Goal: Task Accomplishment & Management: Manage account settings

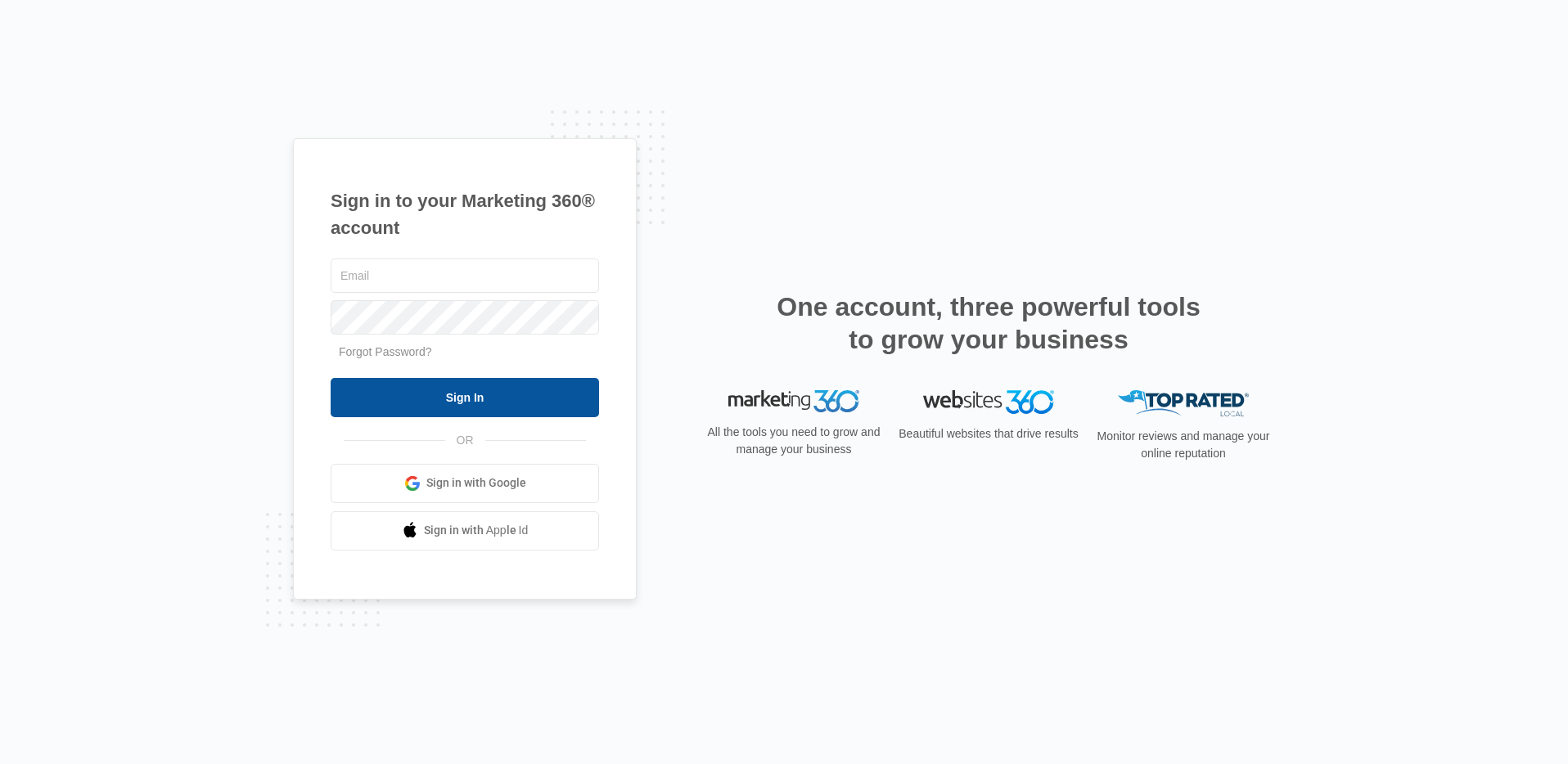
type input "[PERSON_NAME][EMAIL_ADDRESS][DOMAIN_NAME]"
click at [491, 382] on input "Sign In" at bounding box center [465, 397] width 268 height 39
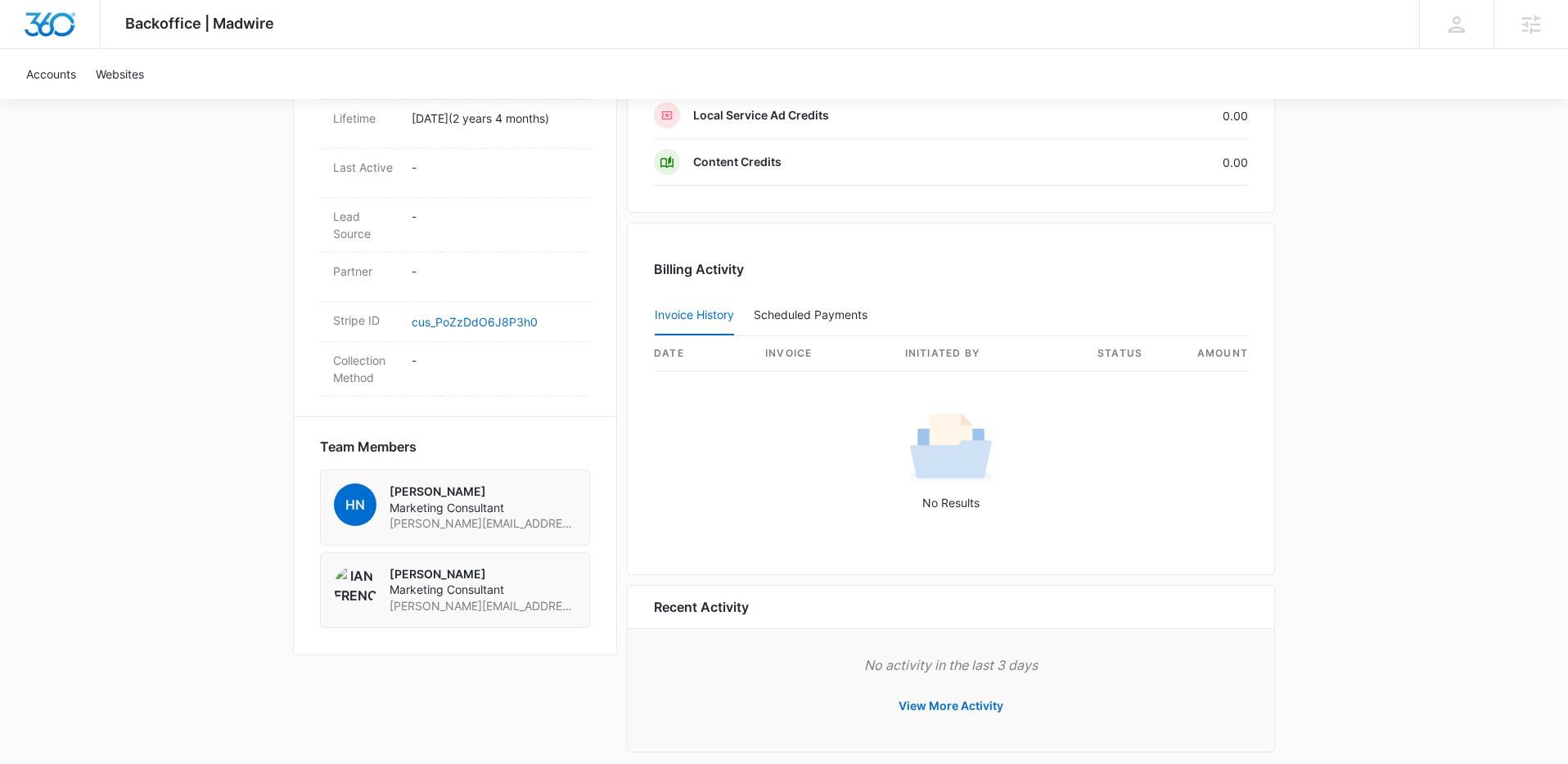
scroll to position [815, 0]
click at [926, 703] on button "View More Activity" at bounding box center [951, 707] width 138 height 39
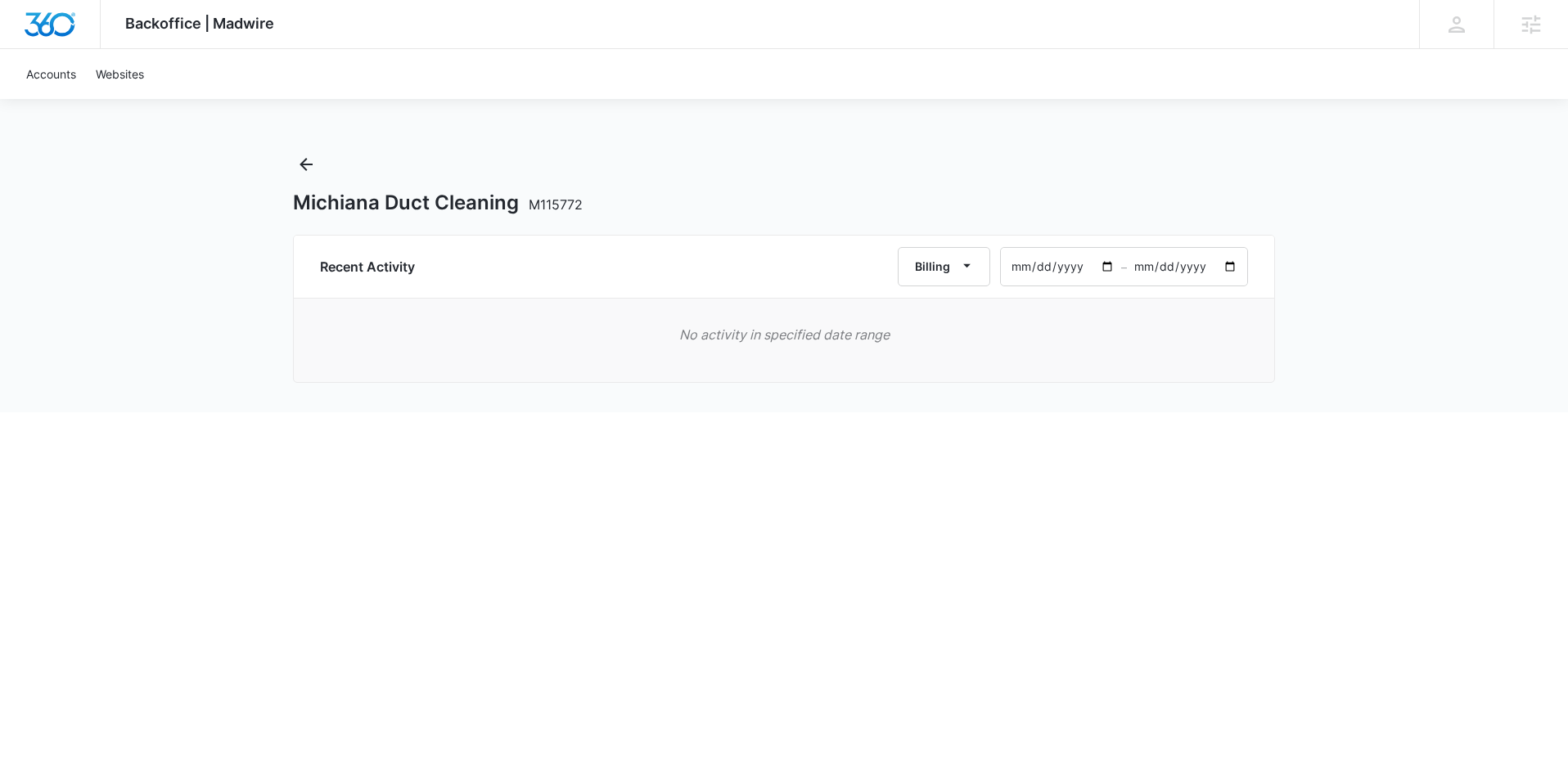
click at [1090, 268] on input "[DATE]" at bounding box center [1061, 267] width 120 height 37
click at [1061, 257] on input "[DATE]" at bounding box center [1061, 267] width 120 height 37
click at [1114, 265] on input "[DATE]" at bounding box center [1061, 267] width 120 height 37
type input "[DATE]"
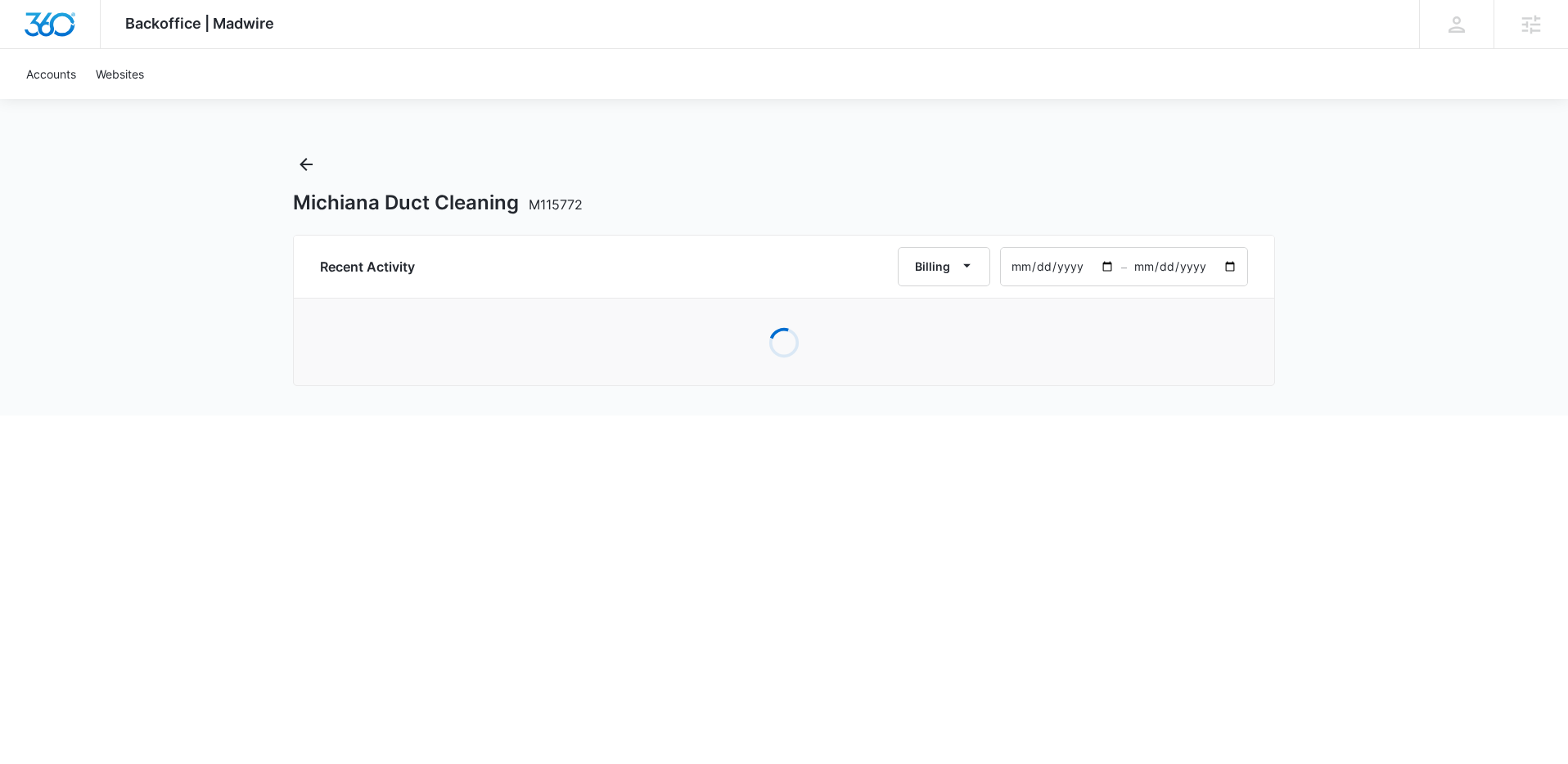
type input "[DATE]"
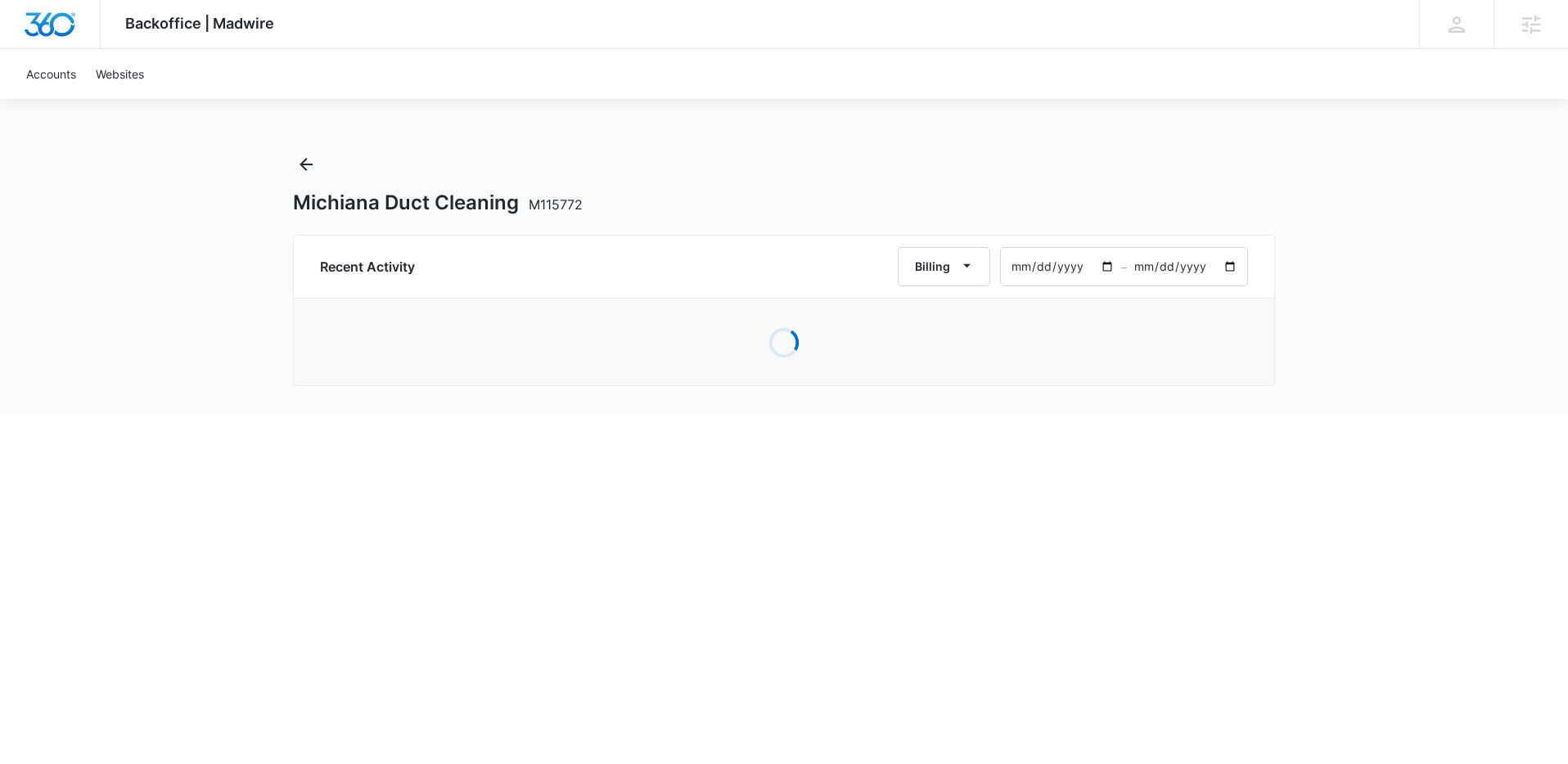
type input "[DATE]"
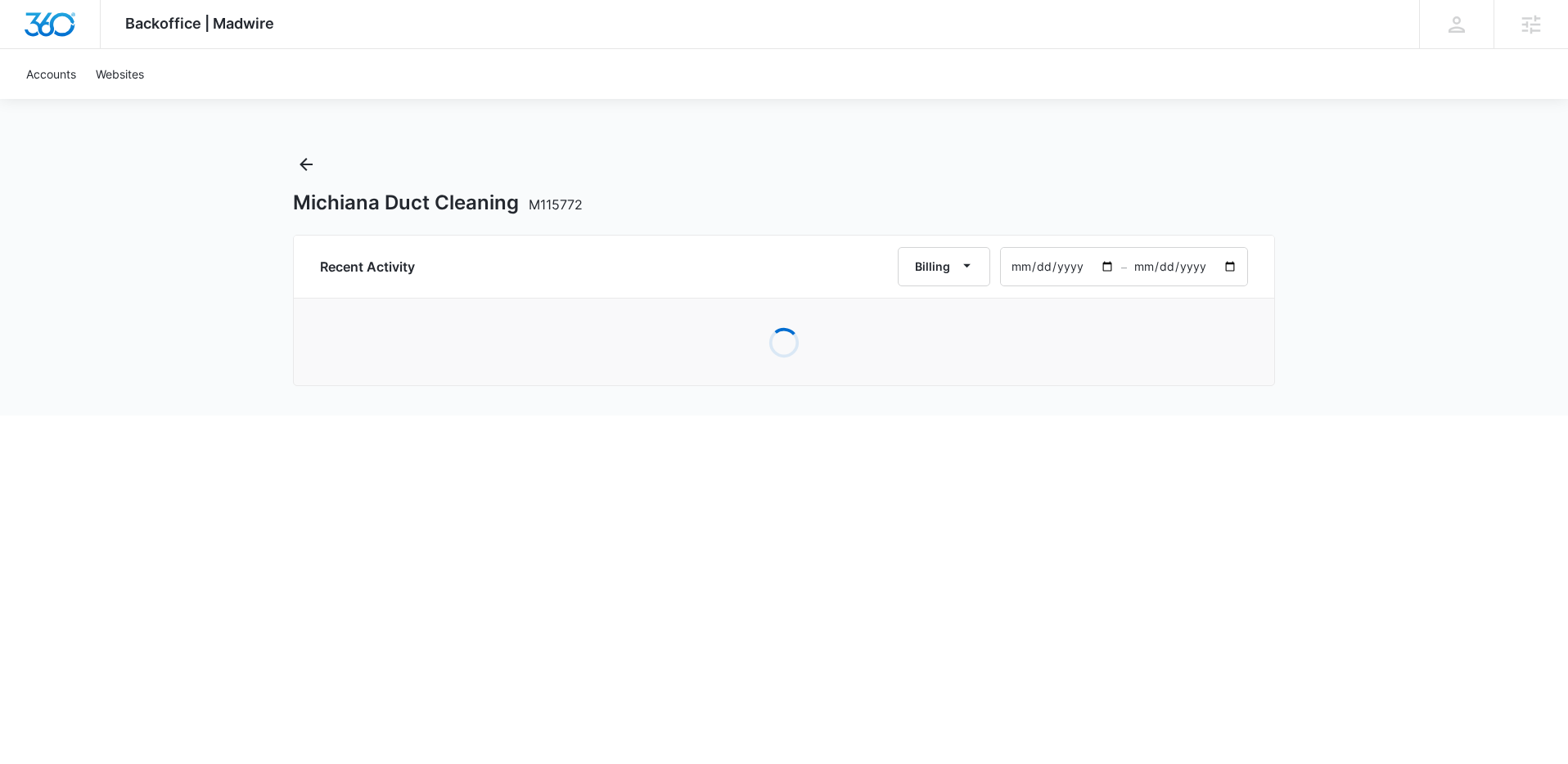
type input "[DATE]"
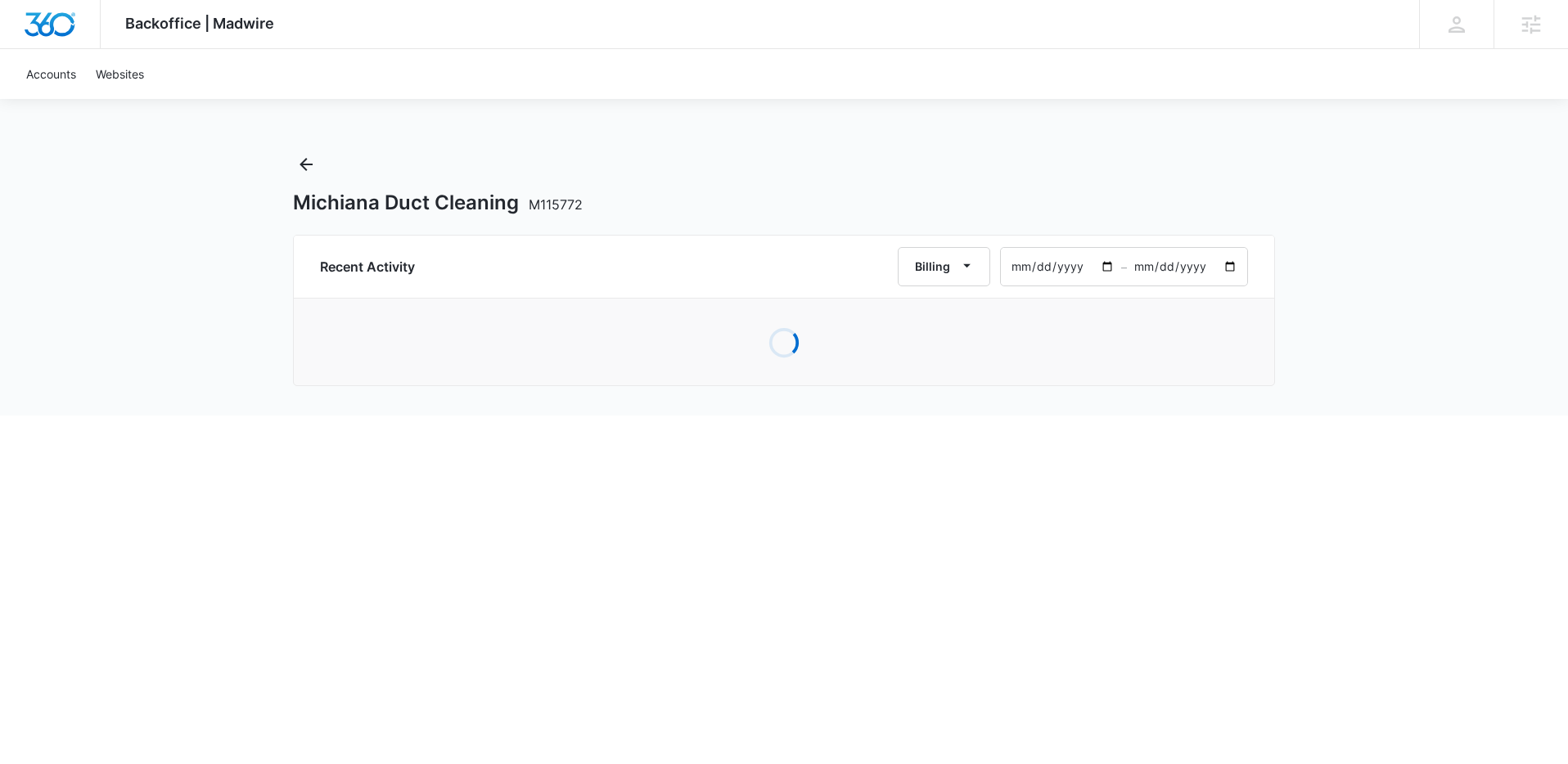
type input "[DATE]"
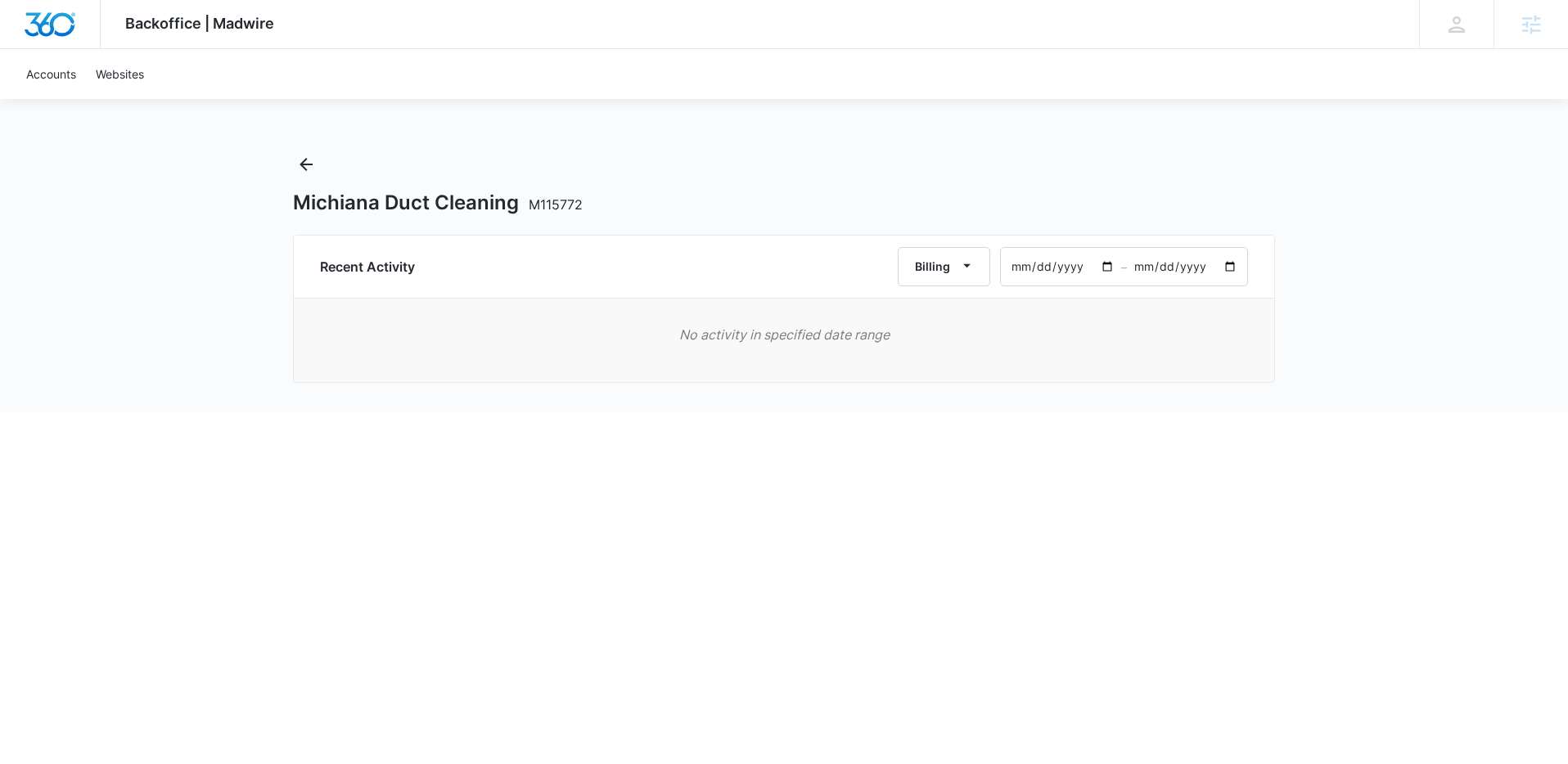
type input "[DATE]"
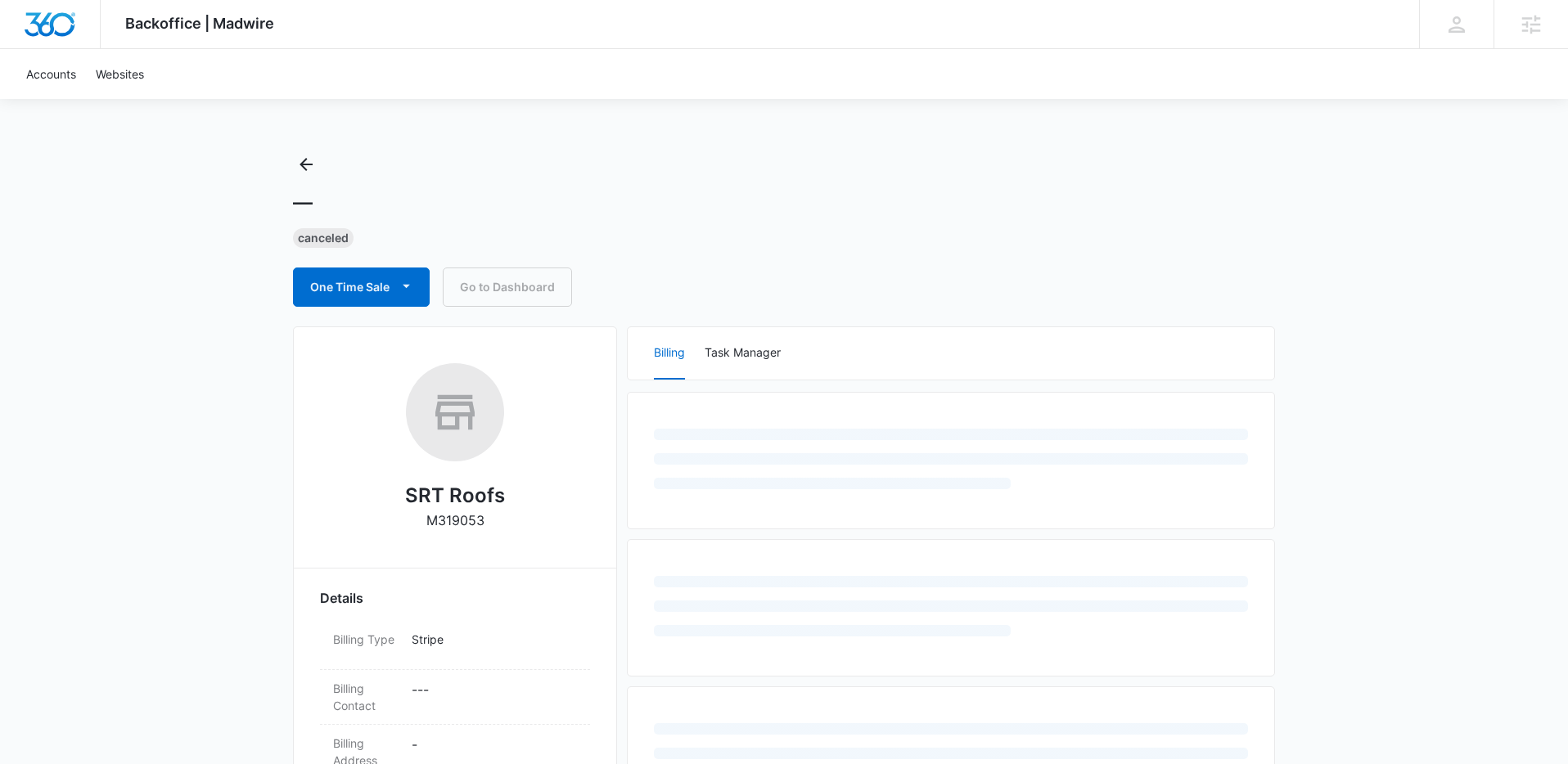
select select "US"
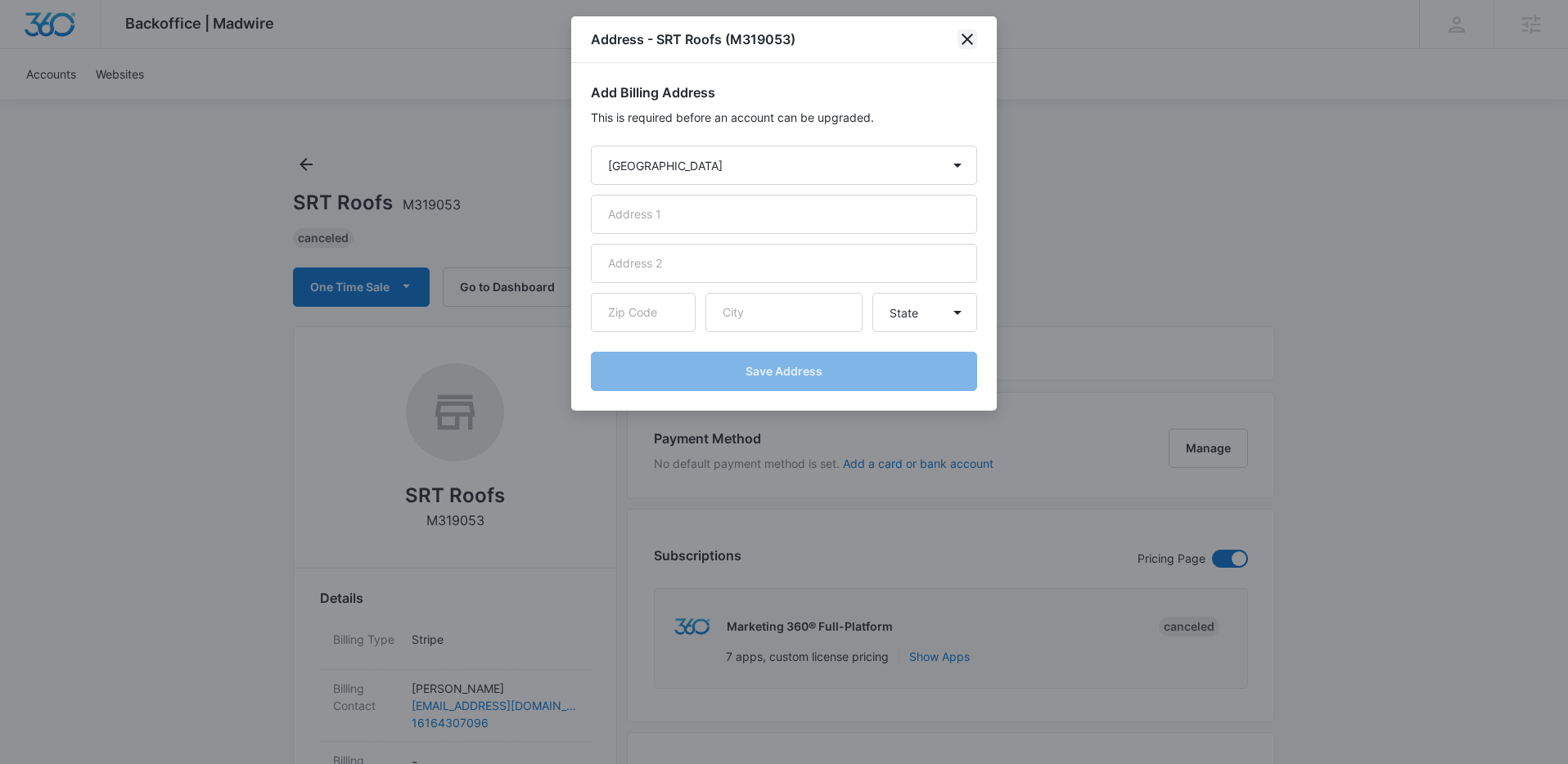
click at [963, 30] on icon "close" at bounding box center [967, 39] width 20 height 20
